Goal: Task Accomplishment & Management: Manage account settings

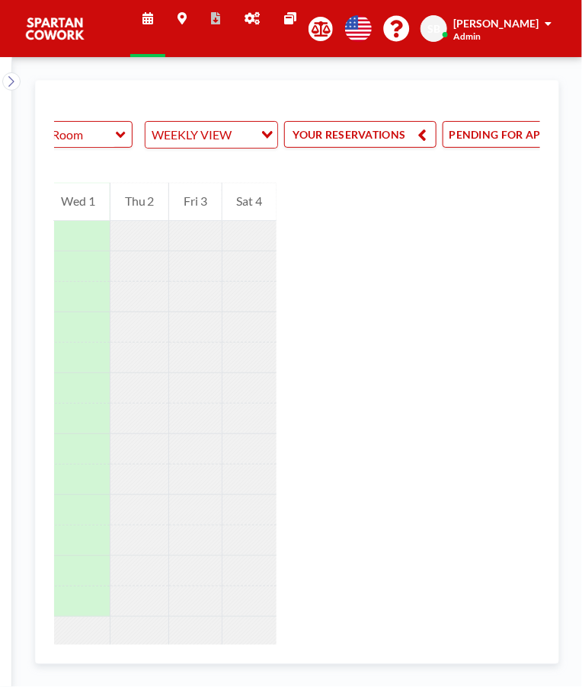
scroll to position [0, 300]
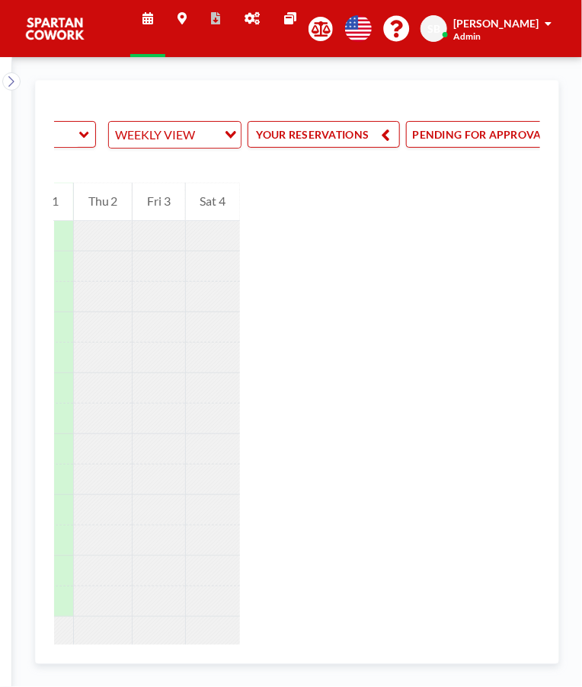
click at [503, 142] on button "PENDING FOR APPROVAL" at bounding box center [491, 134] width 170 height 27
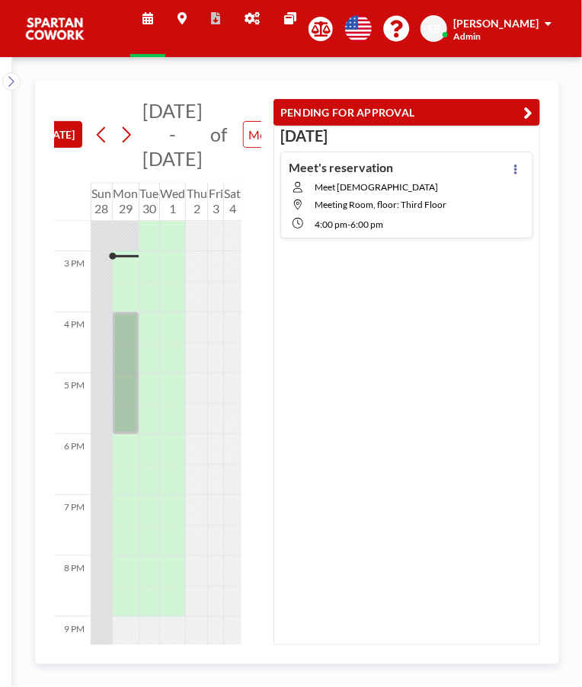
scroll to position [0, 0]
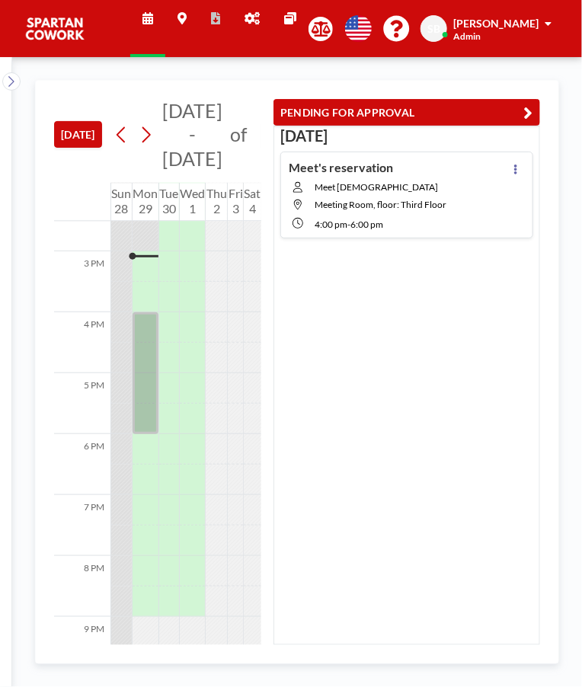
click at [528, 119] on icon "button" at bounding box center [528, 113] width 9 height 18
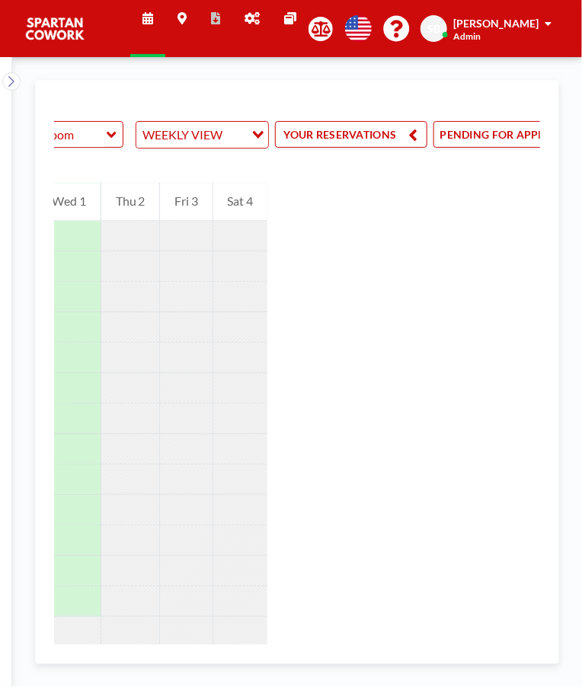
scroll to position [0, 320]
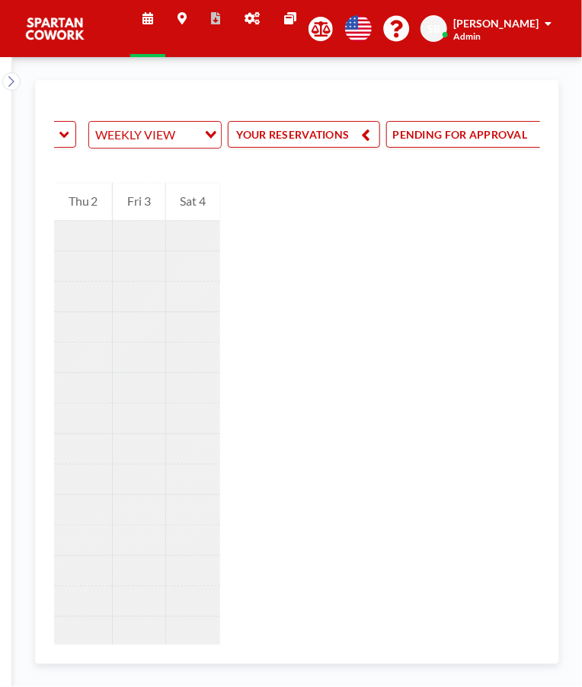
click at [487, 146] on button "PENDING FOR APPROVAL" at bounding box center [471, 134] width 170 height 27
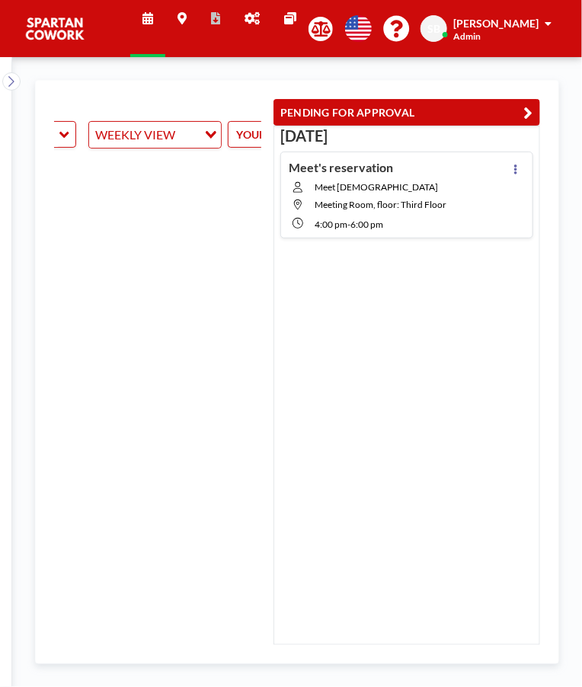
click at [518, 172] on icon at bounding box center [515, 169] width 6 height 10
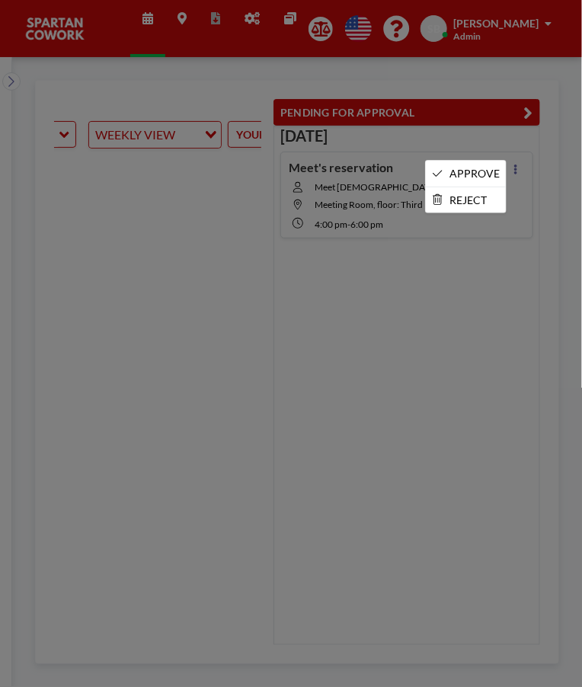
click at [473, 172] on li "APPROVE" at bounding box center [466, 174] width 80 height 26
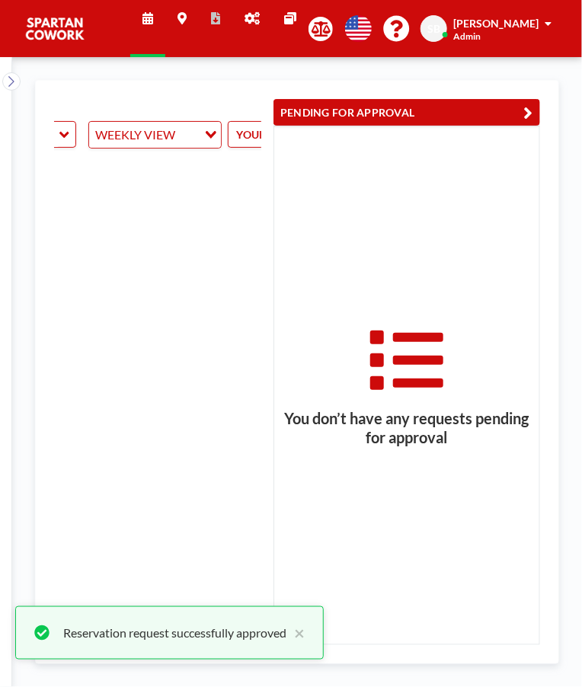
click at [493, 111] on button "PENDING FOR APPROVAL" at bounding box center [406, 112] width 267 height 27
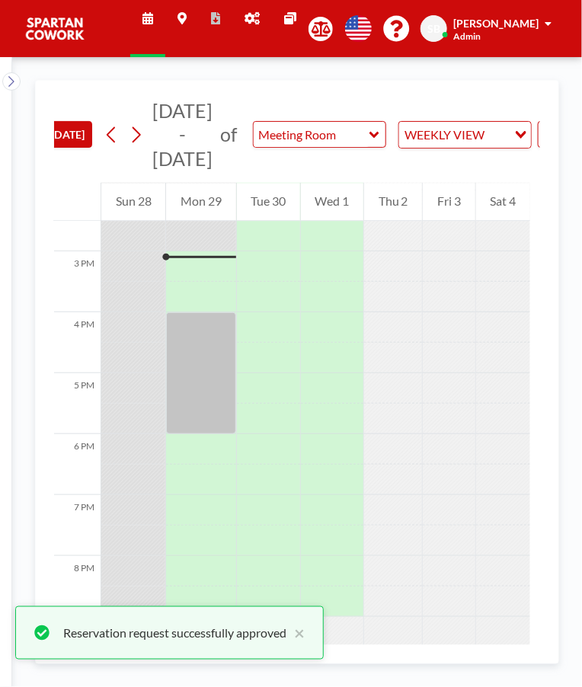
scroll to position [0, 0]
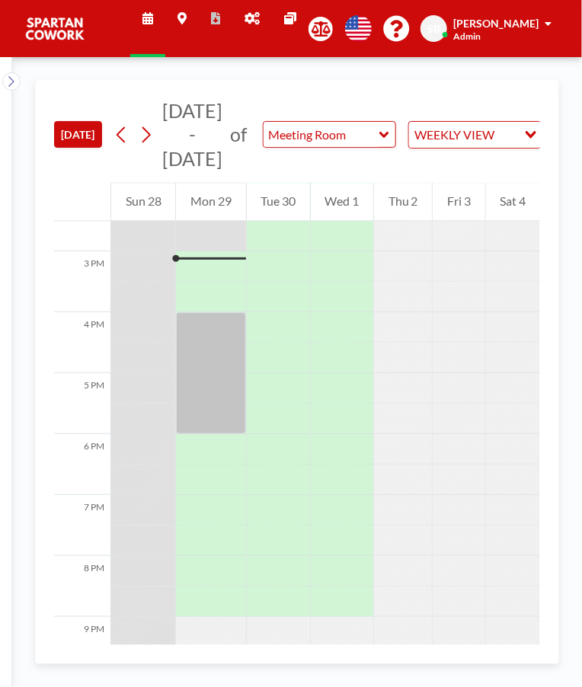
click at [121, 143] on icon at bounding box center [121, 134] width 14 height 23
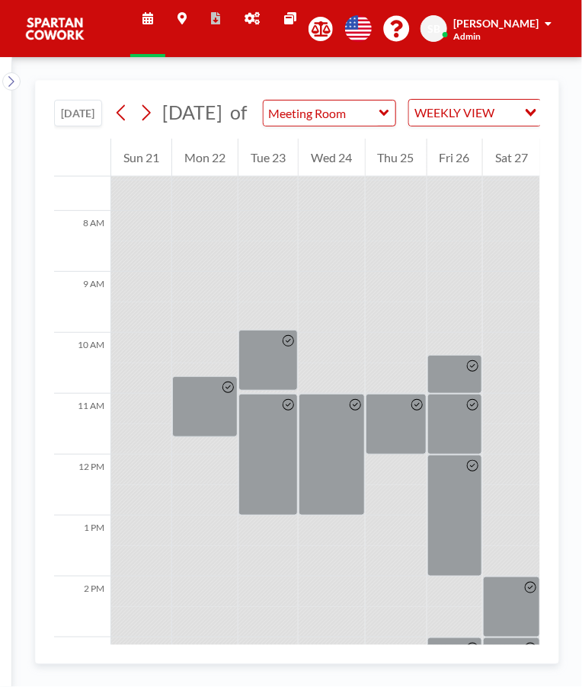
scroll to position [457, 0]
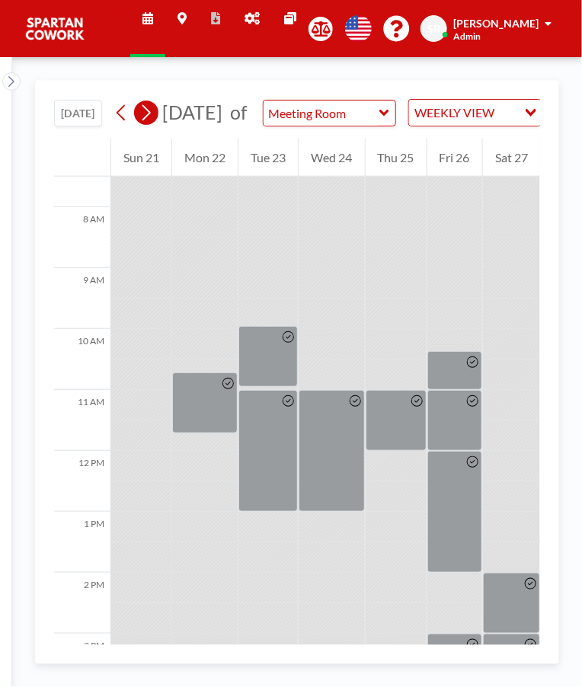
click at [157, 125] on button at bounding box center [146, 113] width 24 height 24
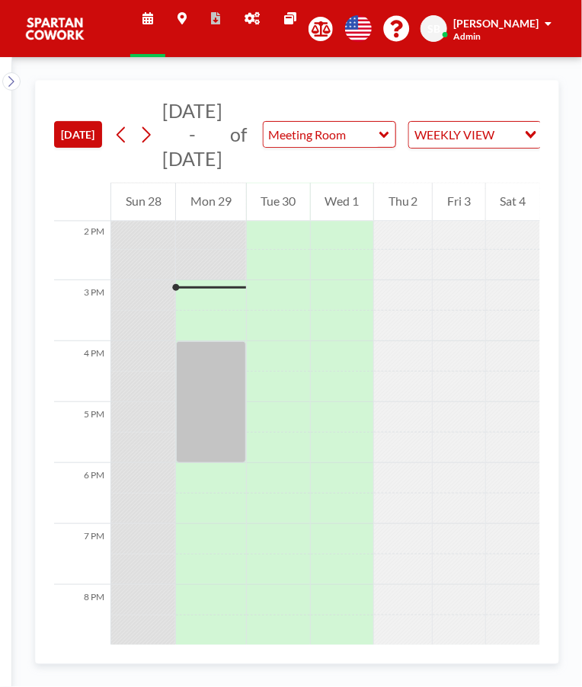
scroll to position [883, 0]
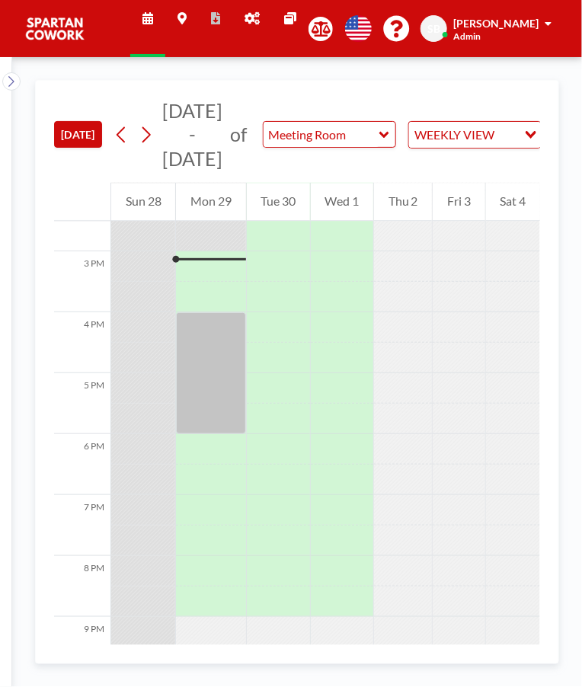
click at [530, 20] on span "Supriya Bhawar" at bounding box center [495, 23] width 85 height 13
click at [512, 109] on span "Log out" at bounding box center [505, 103] width 35 height 15
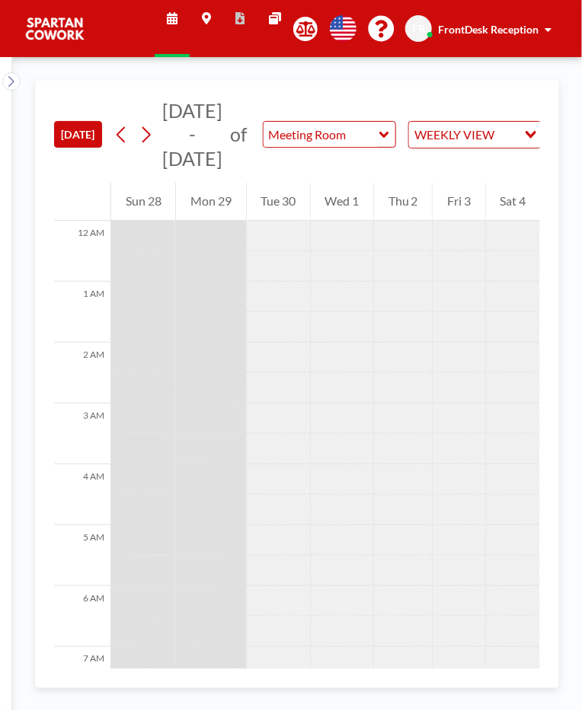
scroll to position [883, 0]
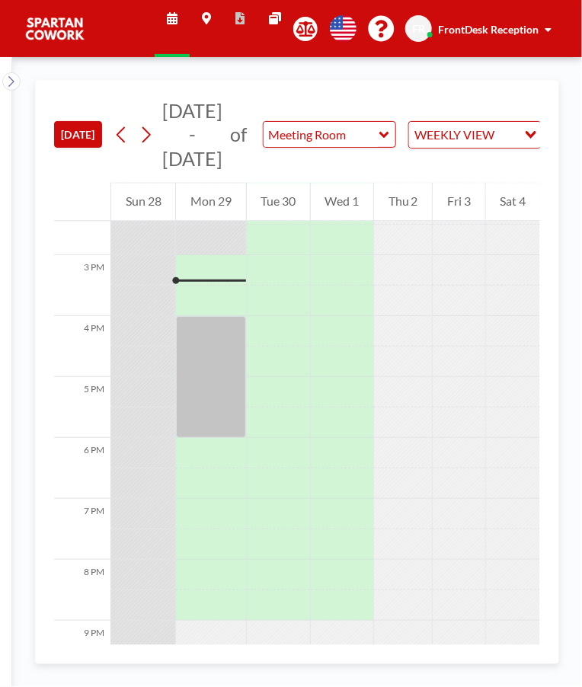
scroll to position [883, 0]
